Goal: Transaction & Acquisition: Obtain resource

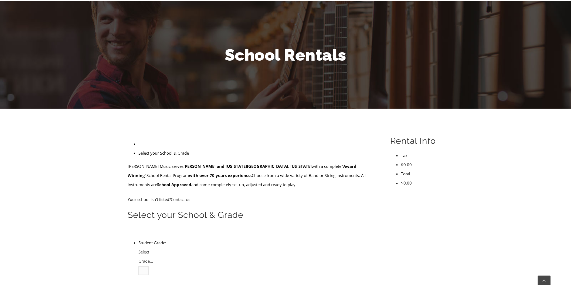
scroll to position [120, 0]
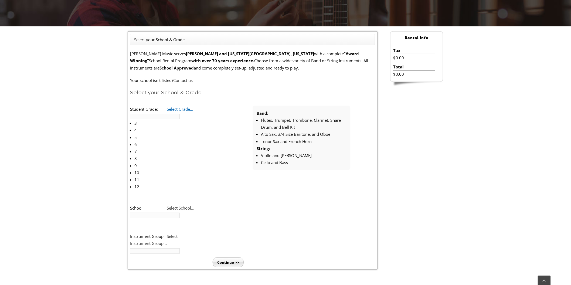
click at [193, 109] on span "Select Grade..." at bounding box center [180, 109] width 26 height 5
click at [193, 169] on li "10" at bounding box center [164, 172] width 60 height 7
click at [186, 205] on span "Select School..." at bounding box center [181, 207] width 28 height 5
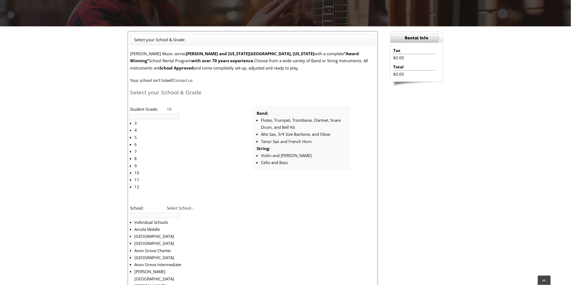
scroll to position [686, 0]
